Goal: Transaction & Acquisition: Purchase product/service

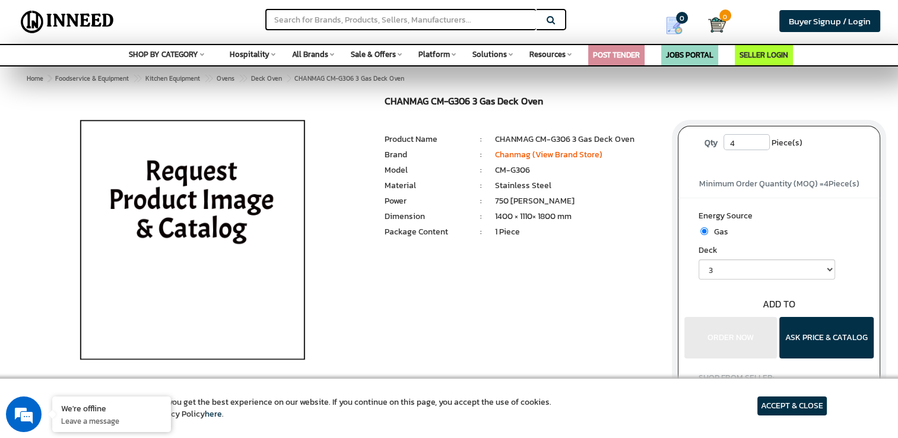
click at [752, 134] on input "4" at bounding box center [747, 142] width 46 height 16
type input "1"
click at [777, 210] on label "Energy Source" at bounding box center [779, 217] width 161 height 15
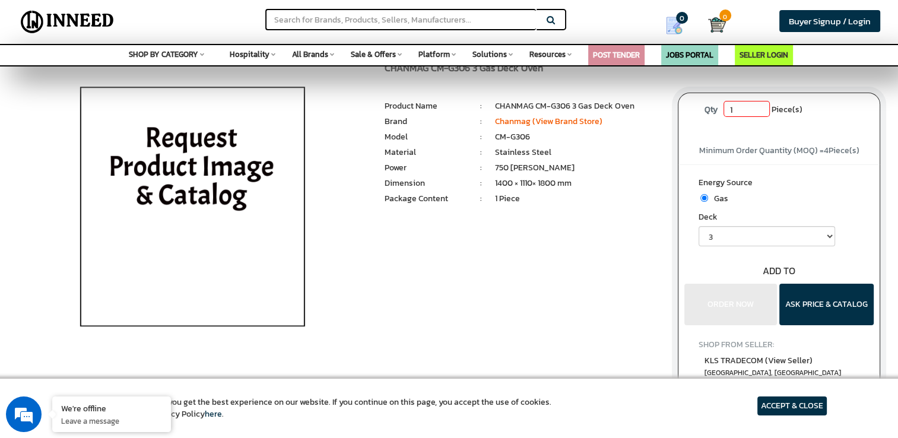
scroll to position [59, 0]
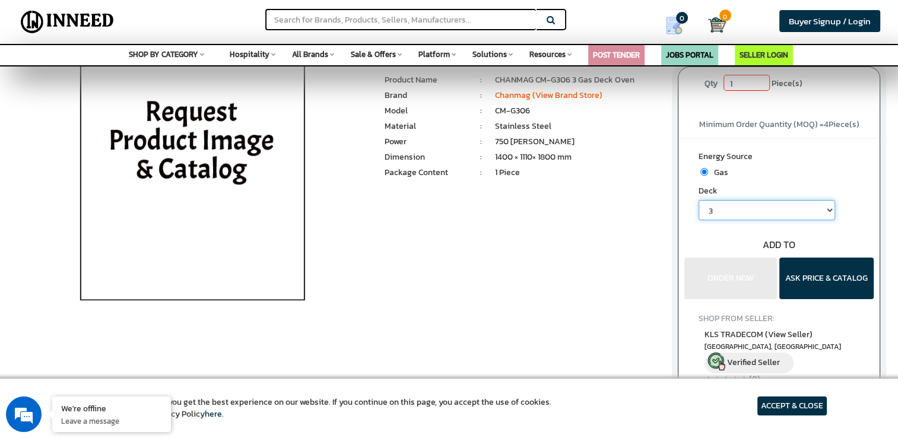
click at [775, 208] on select "3" at bounding box center [767, 210] width 137 height 20
click at [699, 200] on select "3" at bounding box center [767, 210] width 137 height 20
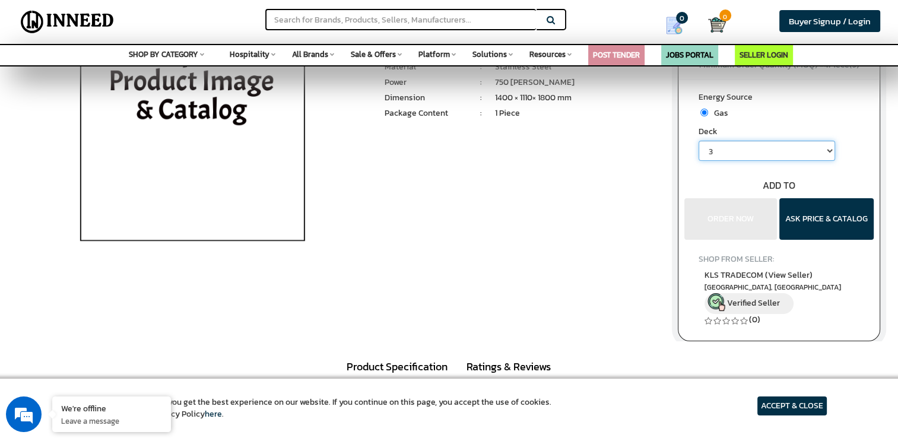
scroll to position [178, 0]
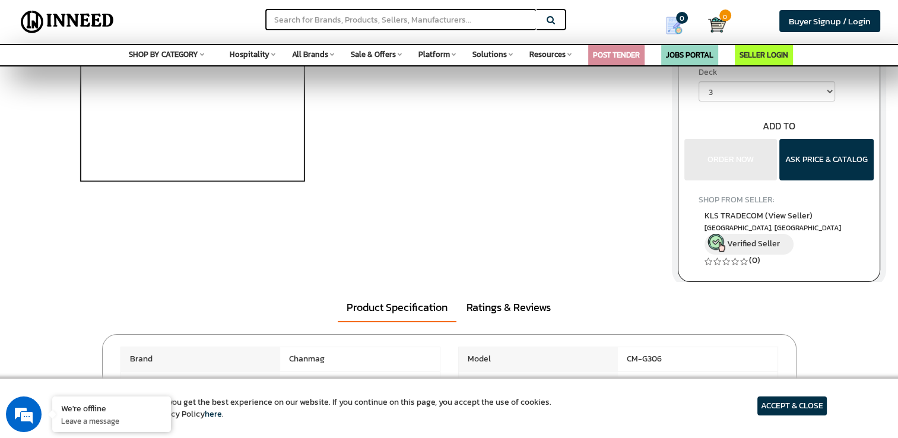
click at [786, 127] on div "ADD TO" at bounding box center [779, 126] width 201 height 14
click at [803, 154] on button "ASK PRICE & CATALOG" at bounding box center [827, 160] width 94 height 42
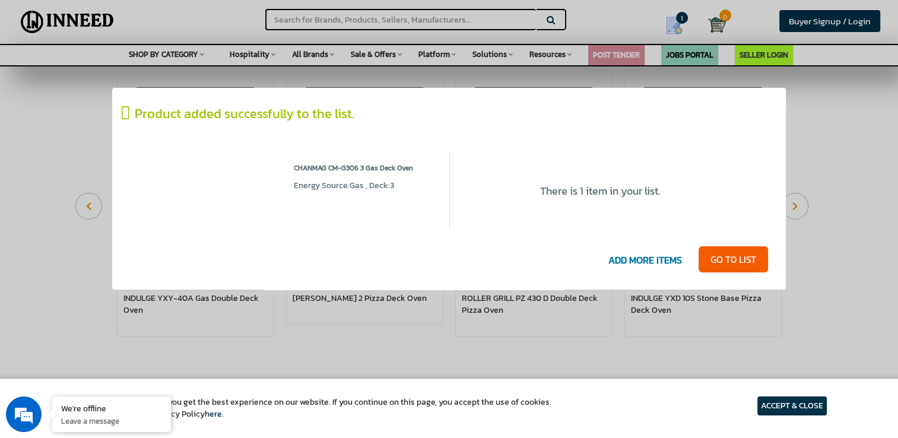
scroll to position [594, 0]
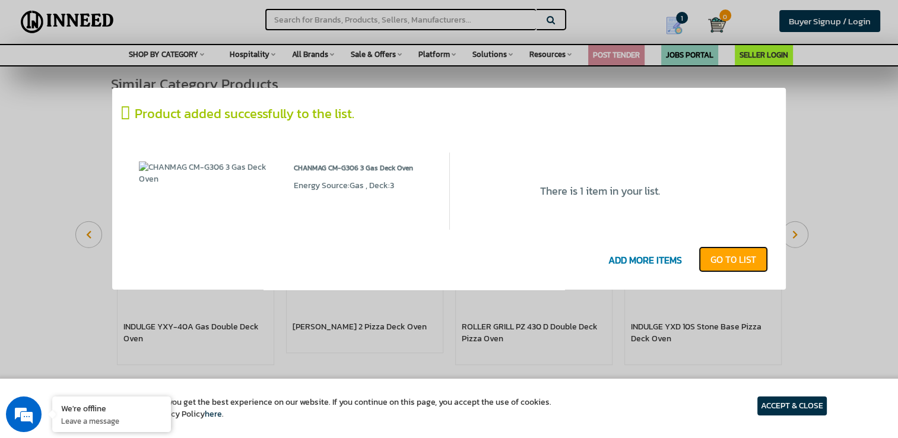
click at [718, 260] on link "GO T0 LIST" at bounding box center [733, 259] width 69 height 26
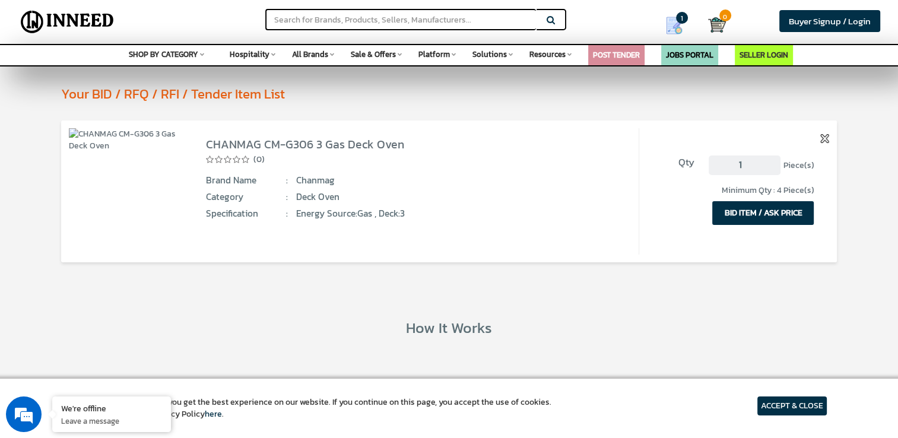
click at [769, 213] on button "BID ITEM / ASK PRICE" at bounding box center [764, 213] width 102 height 24
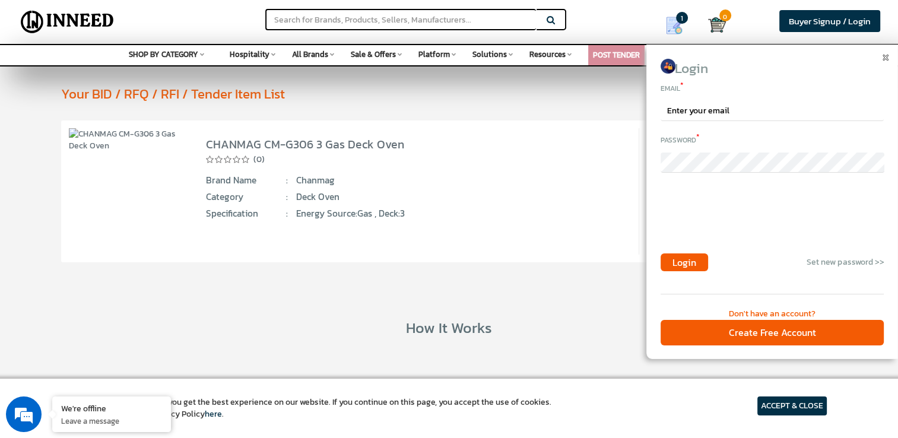
click at [886, 61] on div at bounding box center [887, 57] width 9 height 12
click at [886, 59] on img at bounding box center [886, 58] width 6 height 6
